Goal: Find specific page/section: Find specific page/section

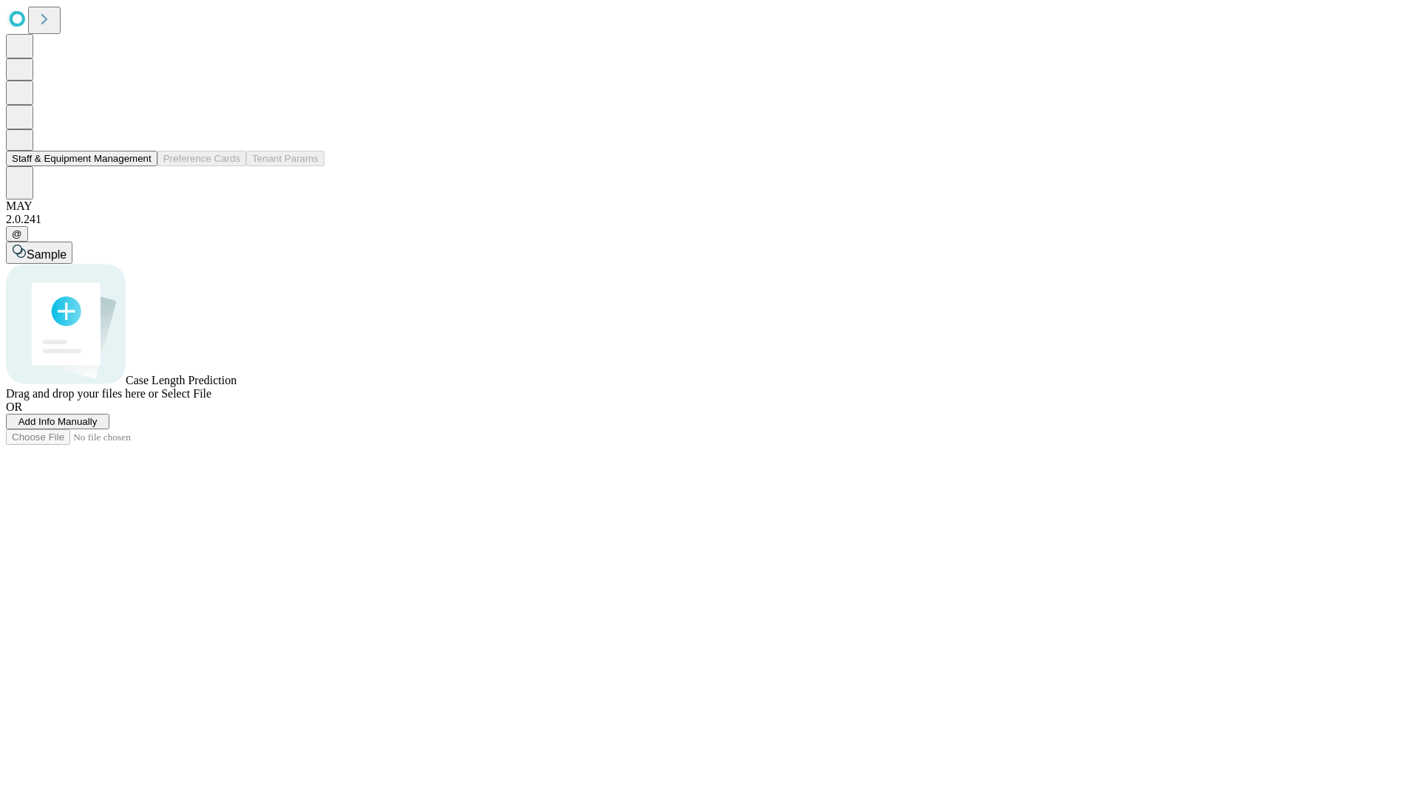
click at [141, 166] on button "Staff & Equipment Management" at bounding box center [82, 159] width 152 height 16
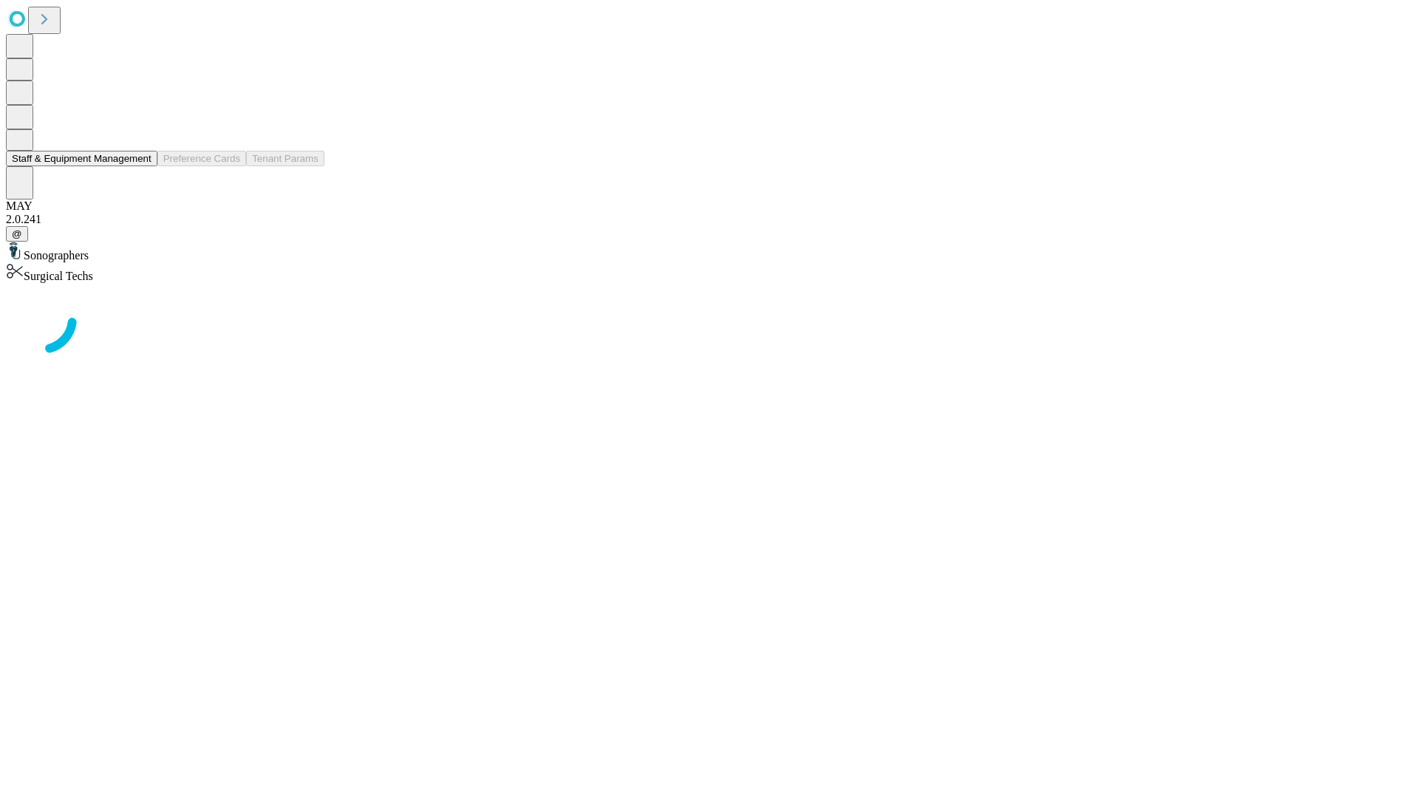
click at [141, 166] on button "Staff & Equipment Management" at bounding box center [82, 159] width 152 height 16
